Goal: Check status: Check status

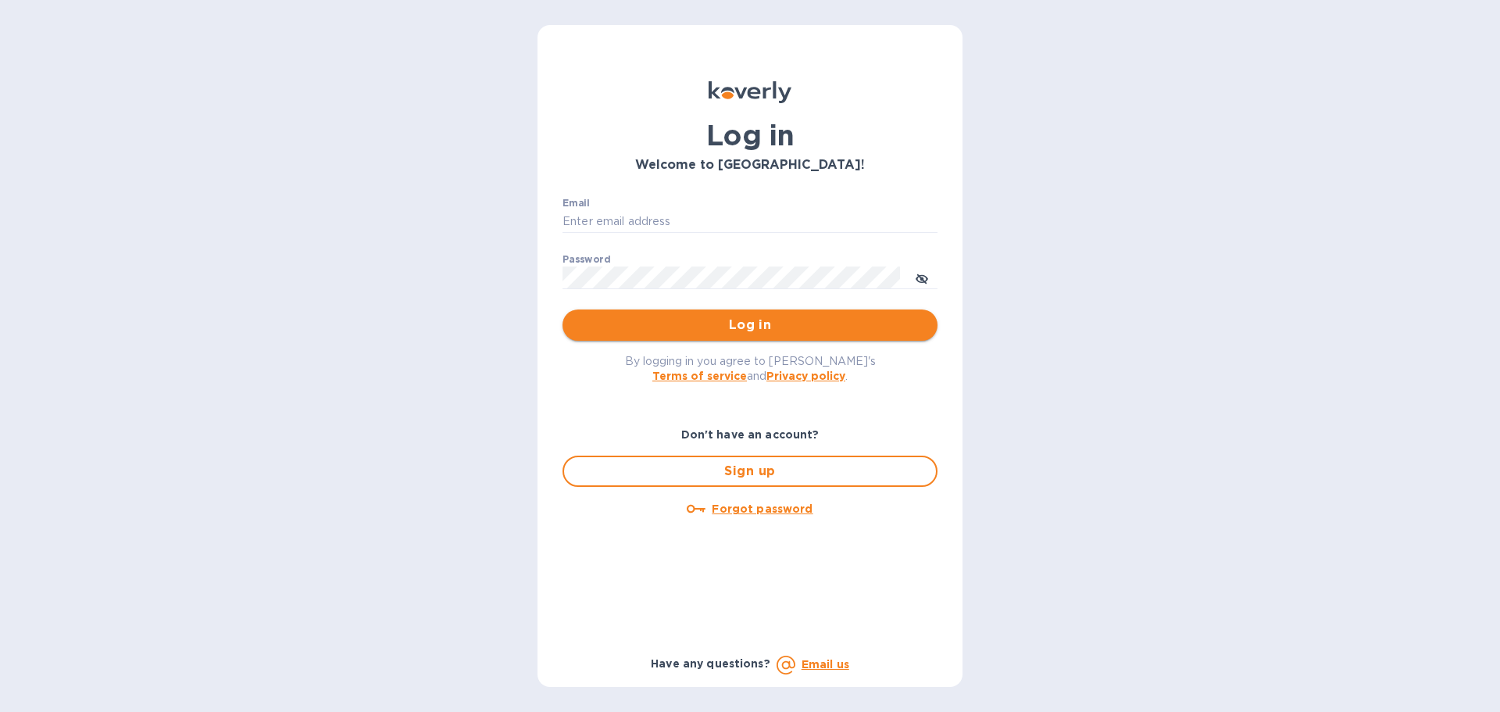
type input "syim@ulogusa.com"
click at [635, 331] on span "Log in" at bounding box center [750, 325] width 350 height 19
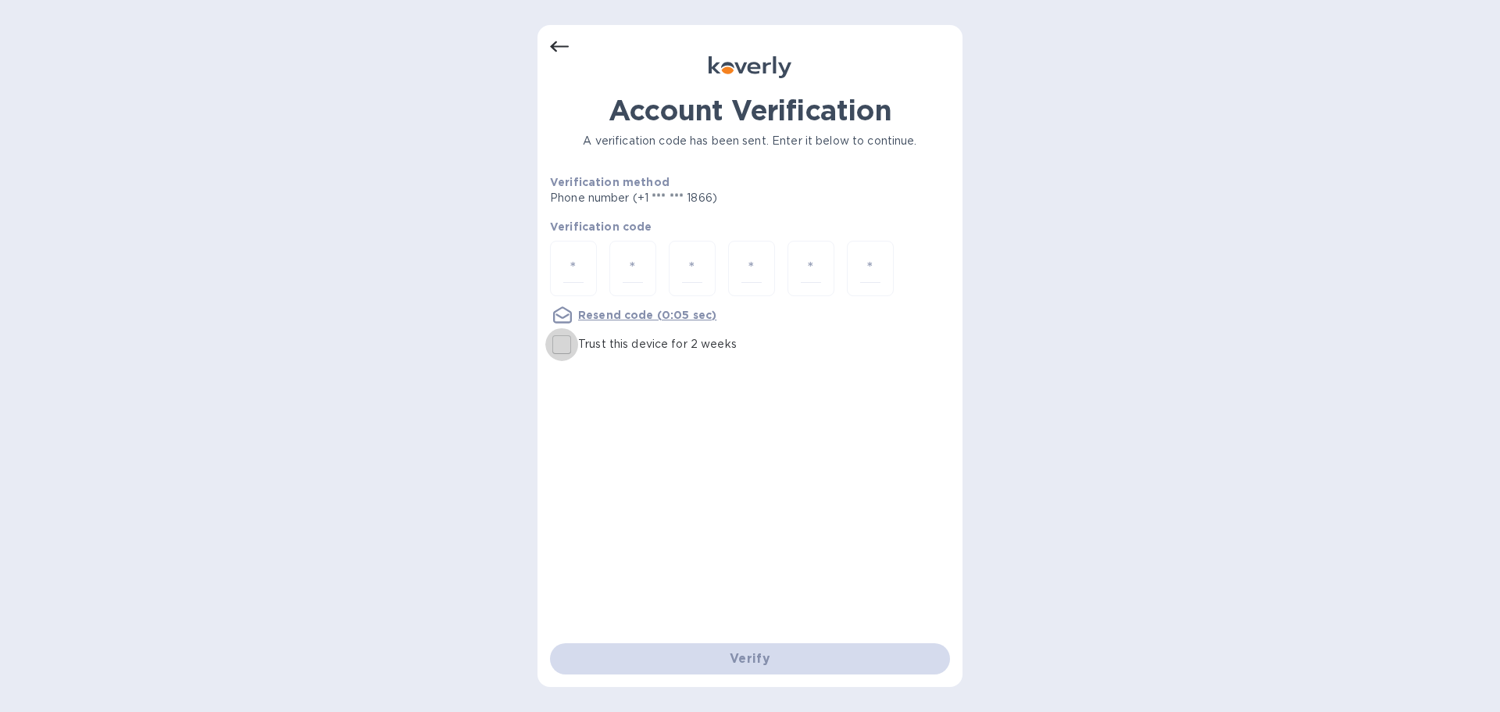
click at [567, 341] on input "Trust this device for 2 weeks" at bounding box center [561, 344] width 33 height 33
checkbox input "true"
click at [581, 266] on input "number" at bounding box center [573, 268] width 20 height 29
type input "9"
type input "8"
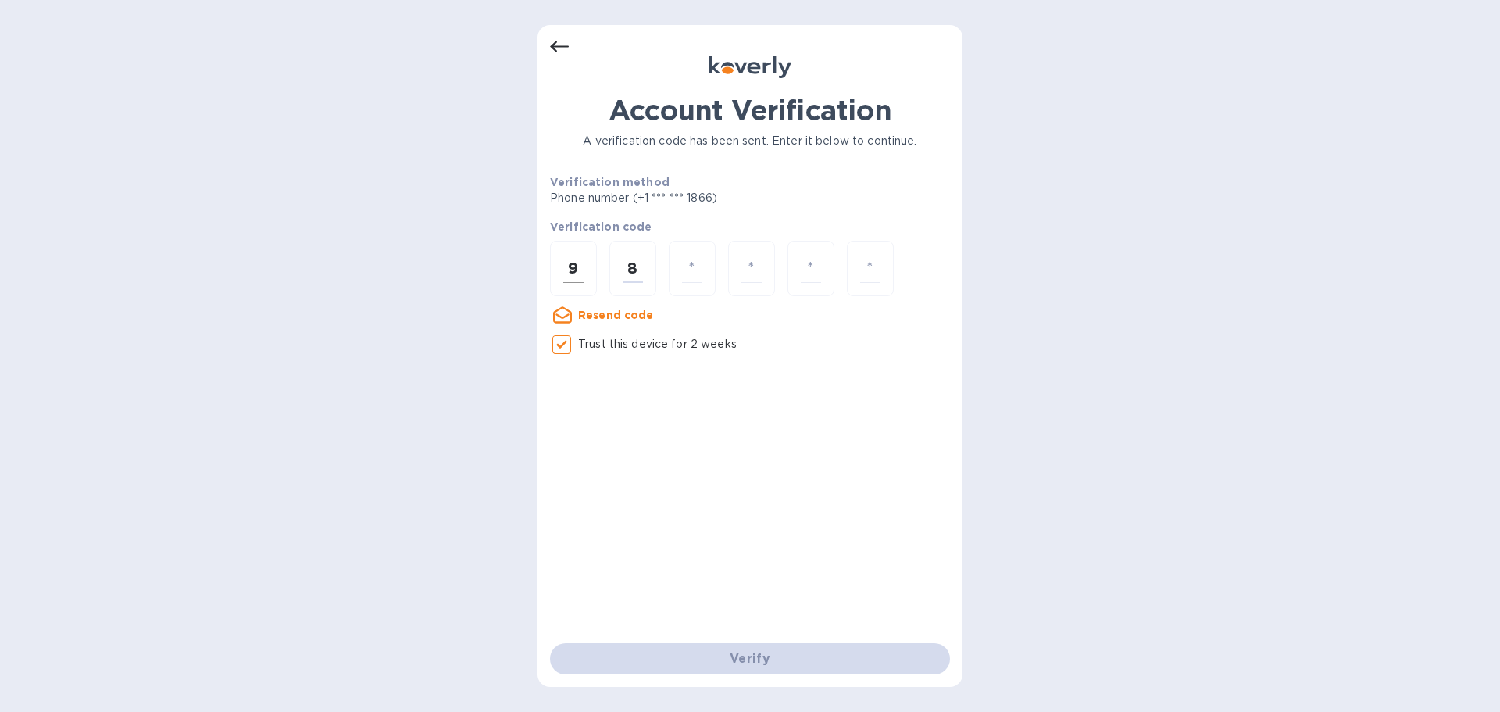
type input "5"
type input "2"
type input "4"
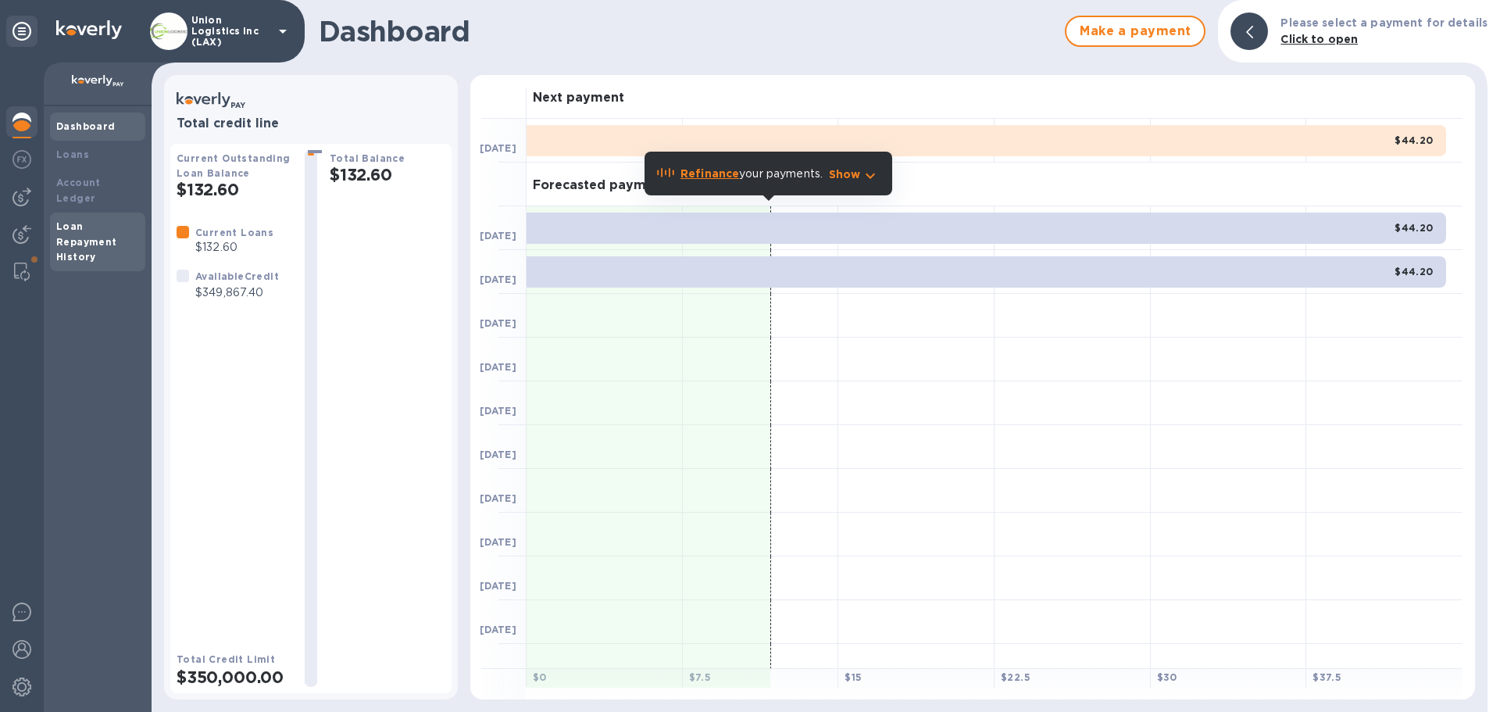
click at [111, 238] on div "Loan Repayment History" at bounding box center [97, 242] width 83 height 47
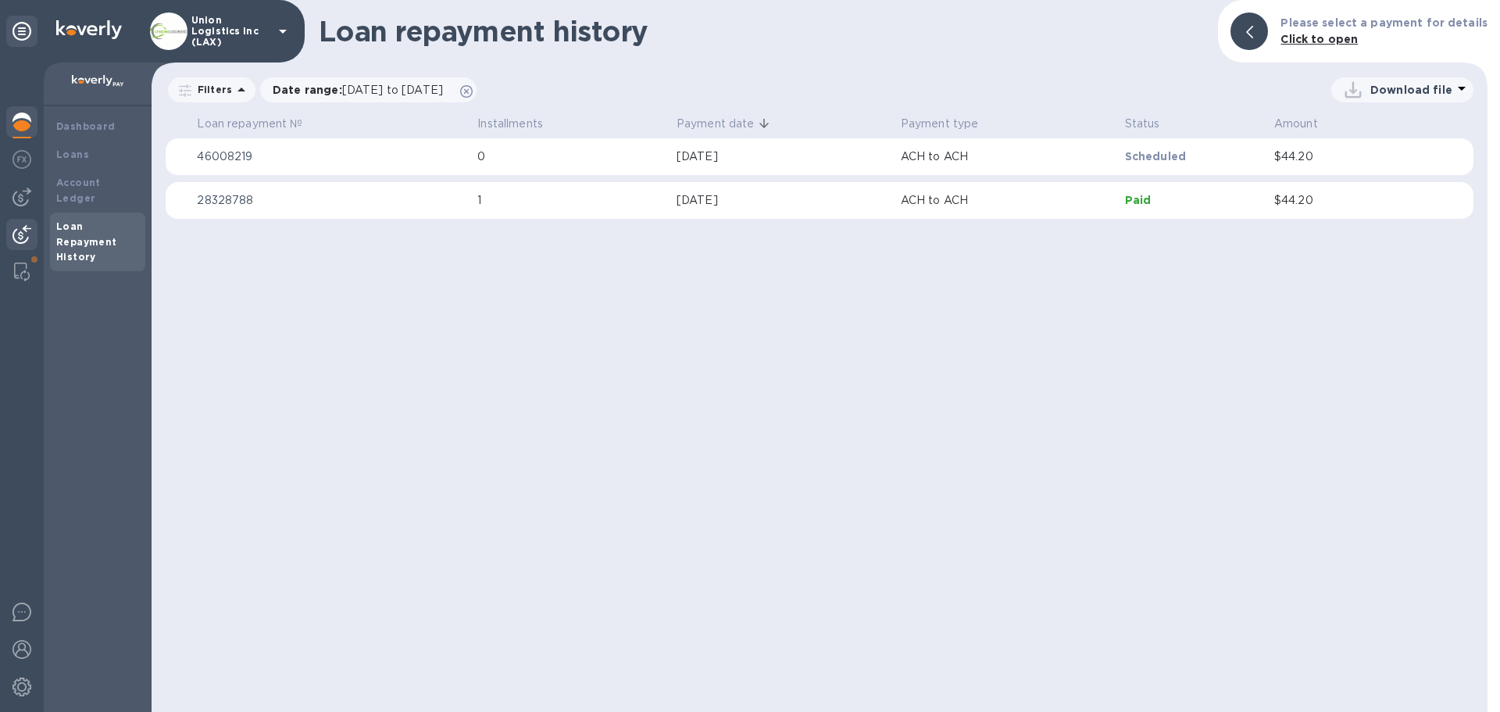
click at [20, 227] on img at bounding box center [22, 234] width 19 height 19
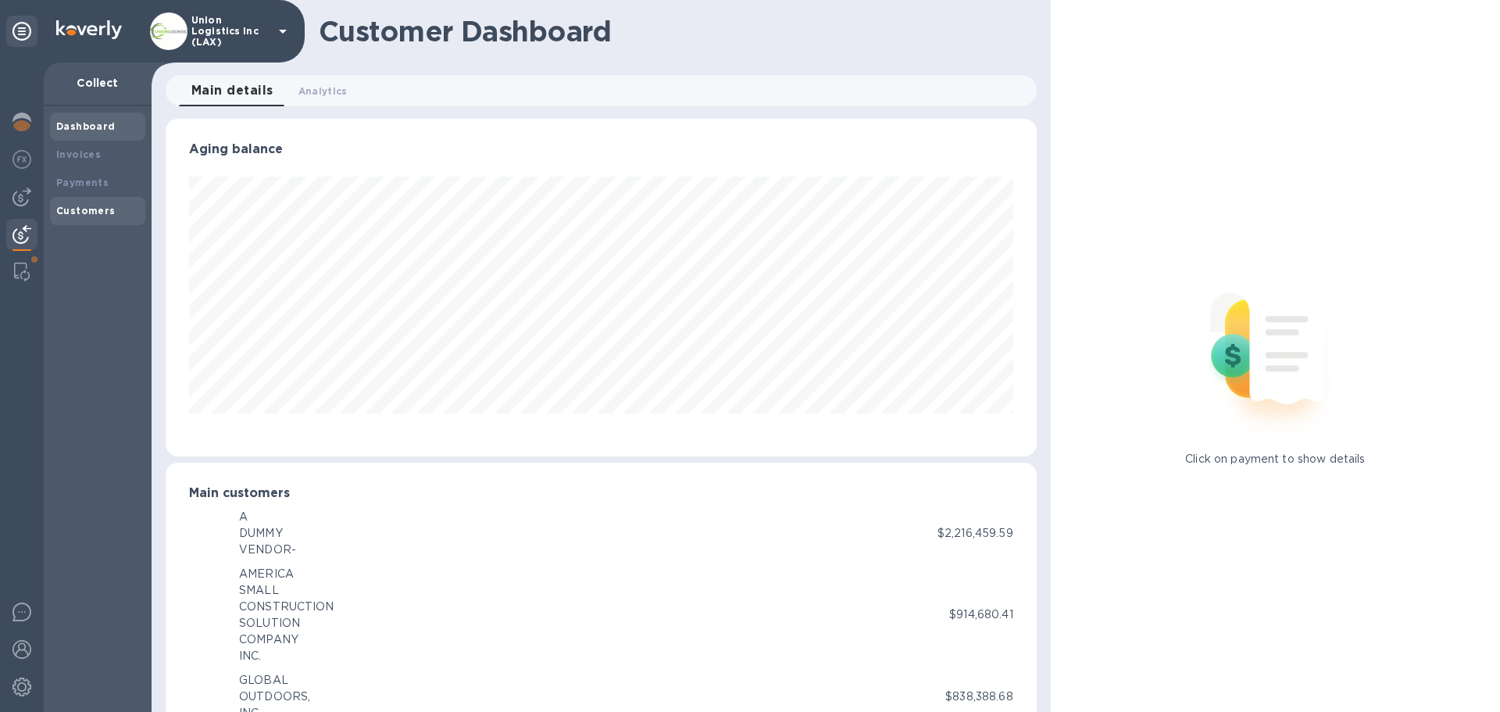
scroll to position [781087, 780560]
click at [90, 184] on b "Payments" at bounding box center [82, 183] width 52 height 12
